Goal: Understand process/instructions: Learn how to perform a task or action

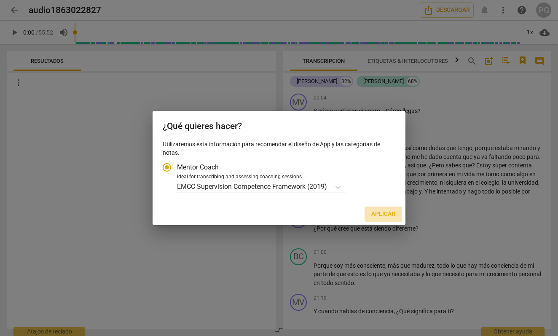
click at [383, 212] on span "Aplicar" at bounding box center [383, 214] width 24 height 8
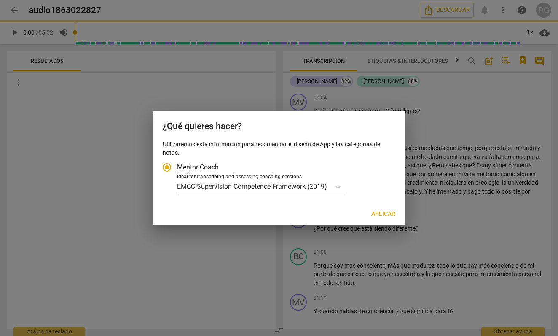
radio input "false"
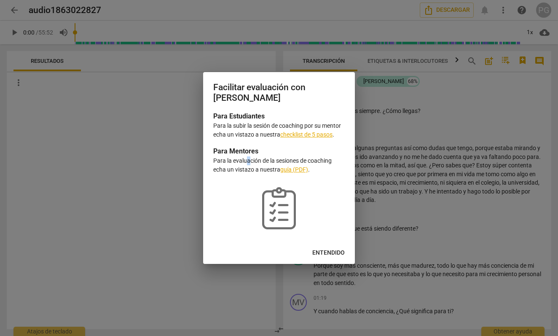
click at [248, 158] on p "Para la evaluación de la sesiones de coaching echa un vistazo a nuestra guía (P…" at bounding box center [278, 164] width 131 height 17
click at [328, 252] on span "Entendido" at bounding box center [328, 253] width 32 height 8
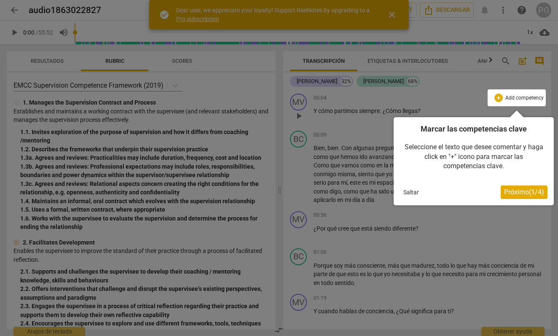
click at [174, 179] on div at bounding box center [279, 168] width 558 height 336
click at [411, 192] on button "Saltar" at bounding box center [411, 192] width 22 height 13
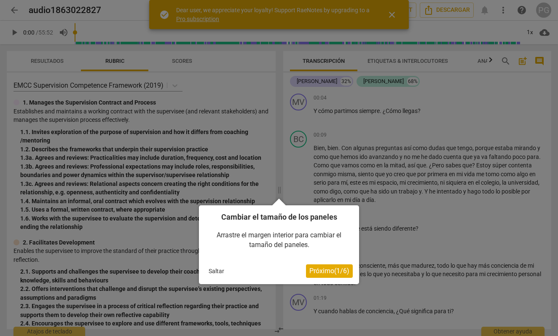
click at [280, 195] on div at bounding box center [279, 168] width 558 height 336
click at [282, 145] on div at bounding box center [279, 168] width 558 height 336
click at [328, 154] on div at bounding box center [279, 168] width 558 height 336
click at [335, 267] on span "Próximo ( 1 / 6 )" at bounding box center [329, 271] width 40 height 8
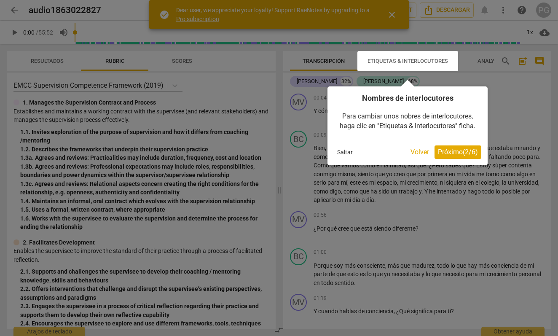
click at [414, 147] on button "Volver" at bounding box center [419, 151] width 25 height 13
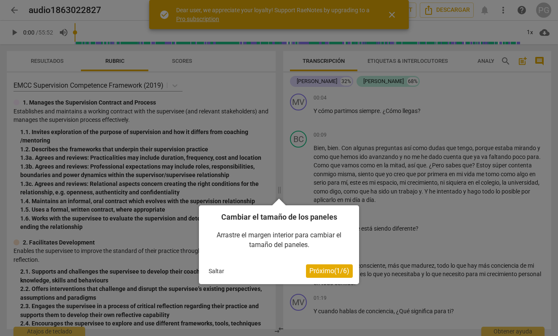
click at [407, 109] on div at bounding box center [279, 168] width 558 height 336
click at [55, 57] on div at bounding box center [279, 168] width 558 height 336
click at [211, 269] on button "Saltar" at bounding box center [216, 271] width 22 height 13
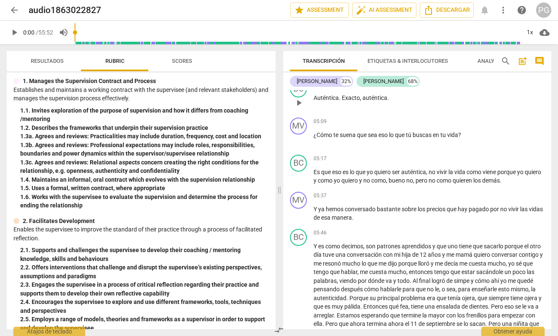
scroll to position [848, 0]
